Goal: Check status: Check status

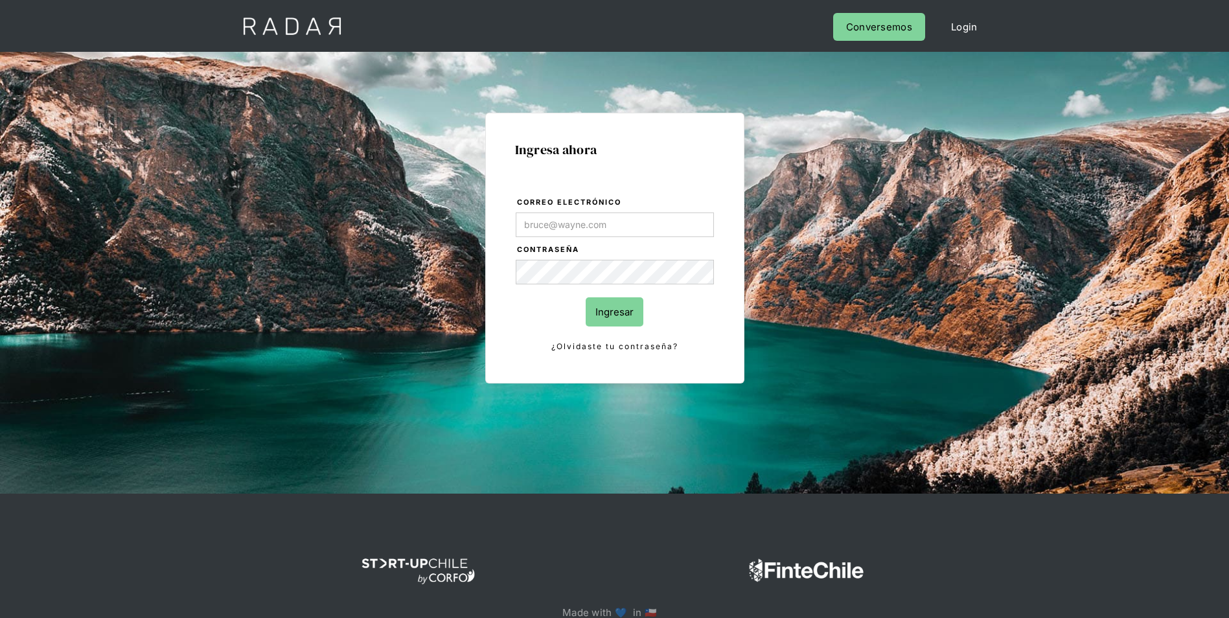
type input "[PERSON_NAME][EMAIL_ADDRESS][PERSON_NAME][DOMAIN_NAME]"
click at [605, 308] on input "Ingresar" at bounding box center [615, 311] width 58 height 29
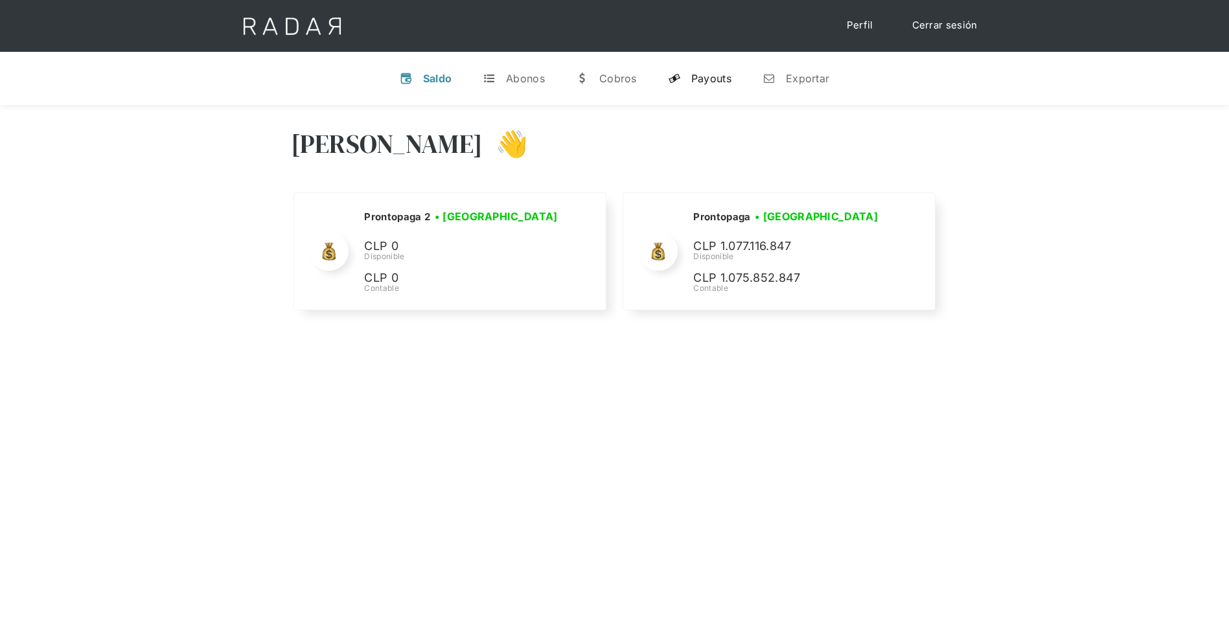
drag, startPoint x: 692, startPoint y: 68, endPoint x: 696, endPoint y: 93, distance: 24.8
click at [692, 68] on link "y Payouts" at bounding box center [699, 79] width 84 height 34
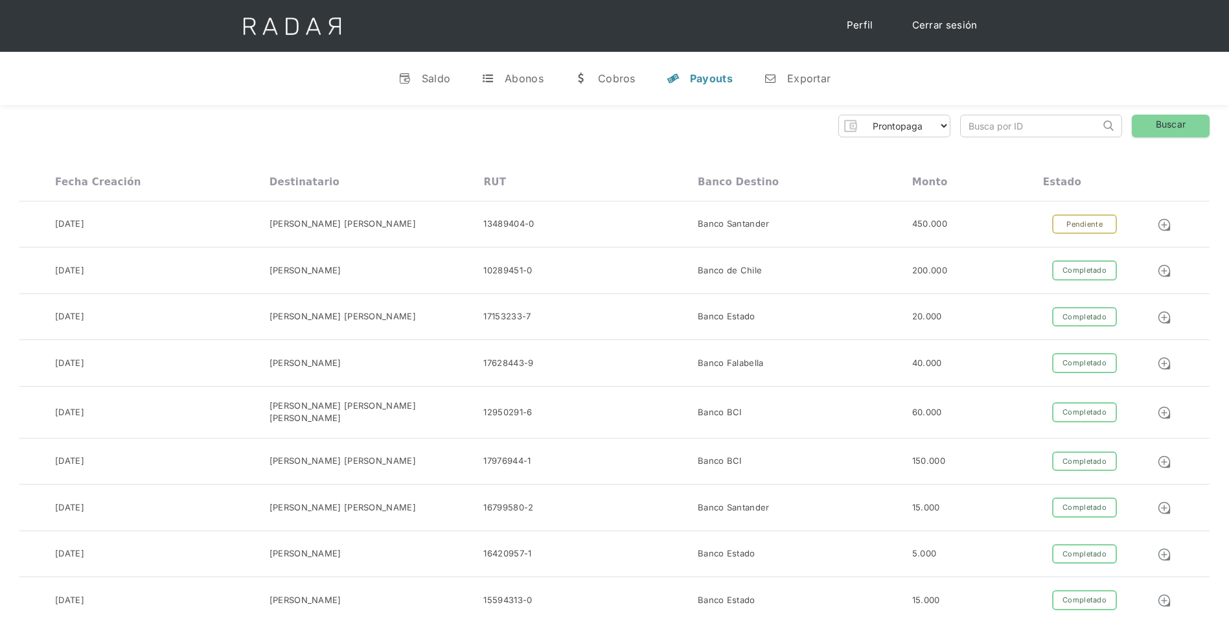
drag, startPoint x: 962, startPoint y: 127, endPoint x: 977, endPoint y: 134, distance: 16.5
click at [962, 126] on input "search" at bounding box center [1030, 125] width 139 height 21
paste input "2d4105c8-616c-4629-a51f-b0cc2abb8273"
click at [1189, 119] on link "Buscar" at bounding box center [1171, 126] width 78 height 23
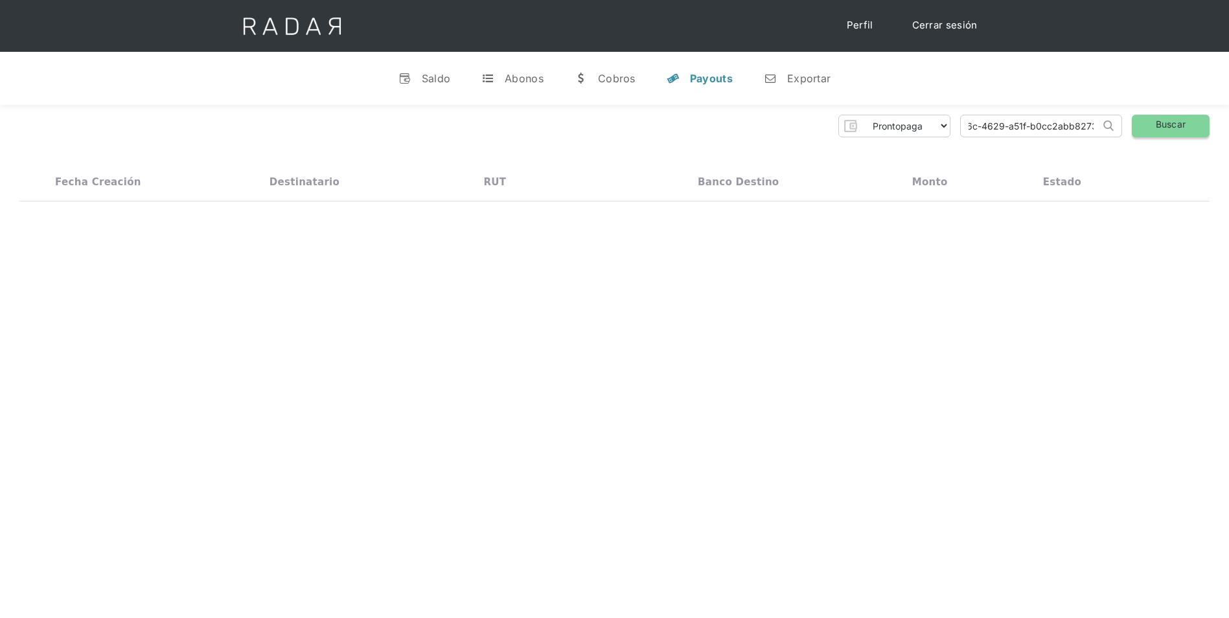
scroll to position [0, 0]
drag, startPoint x: 967, startPoint y: 128, endPoint x: 1203, endPoint y: 129, distance: 235.8
click at [1203, 129] on div "Prontopaga Prontopaga 2 Thank you! Your submission has been received! Oops! Som…" at bounding box center [614, 126] width 1190 height 23
paste input "54ca09bc-5169-4ea9-9b0a-70958df3817b"
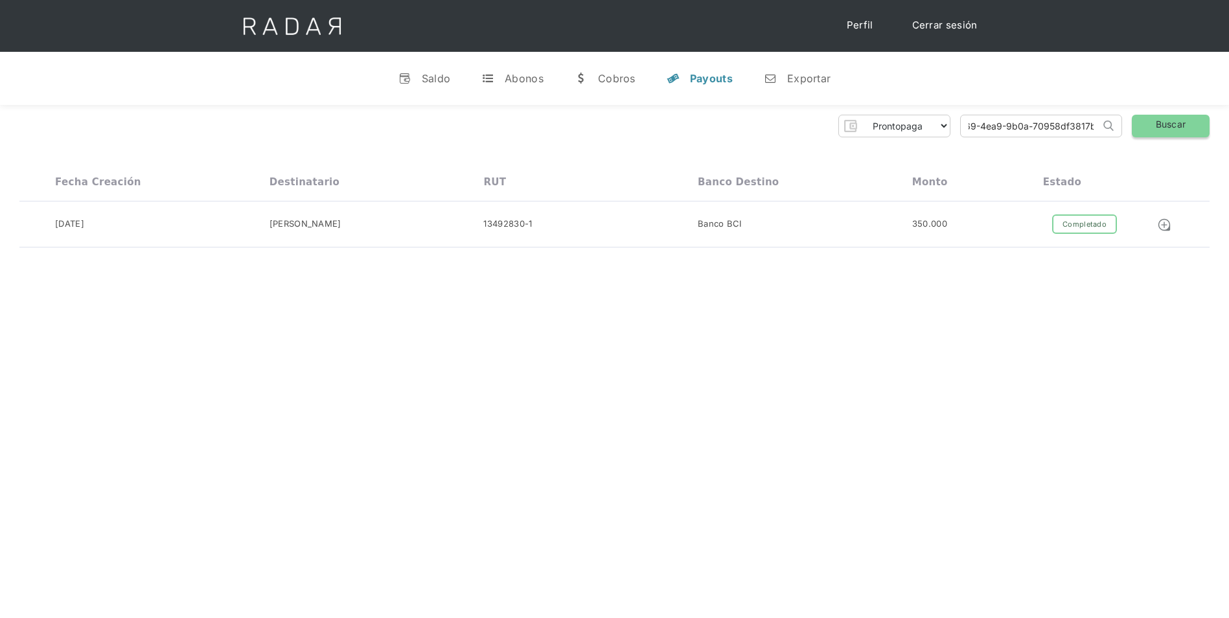
type input "54ca09bc-5169-4ea9-9b0a-70958df3817b"
click at [1167, 122] on link "Buscar" at bounding box center [1171, 126] width 78 height 23
